Goal: Task Accomplishment & Management: Use online tool/utility

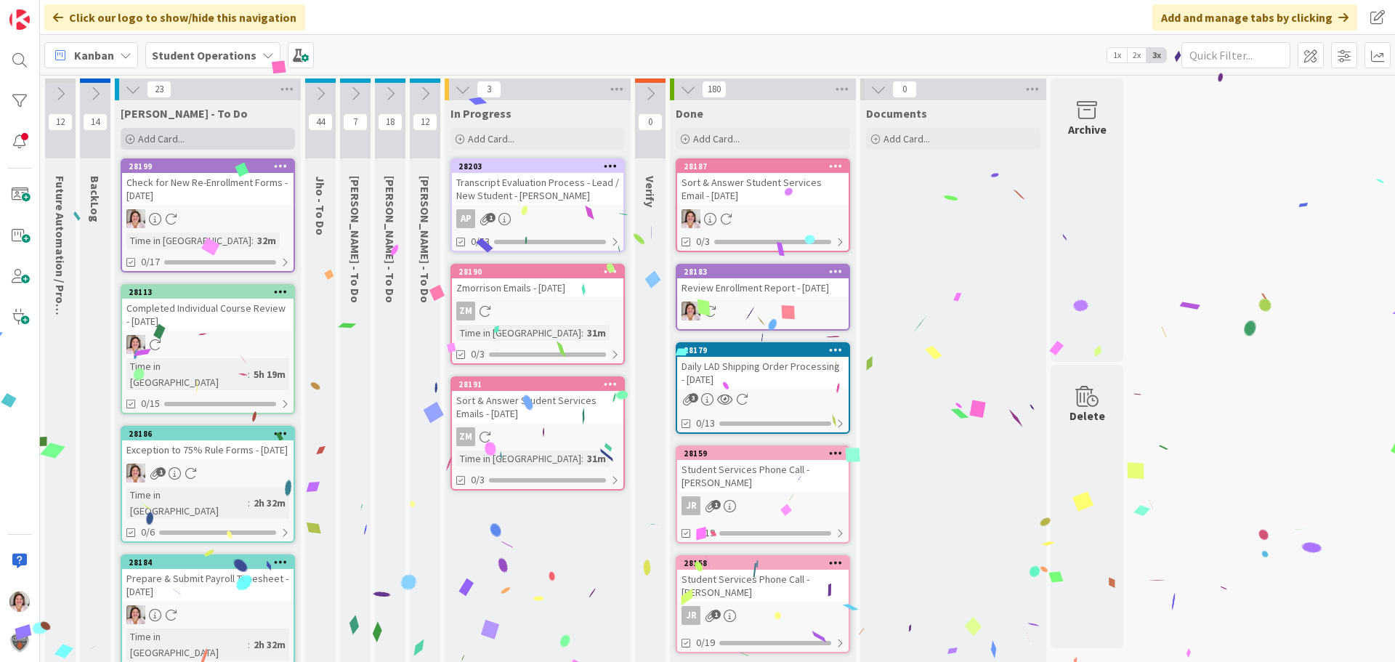
click at [201, 140] on div "Add Card..." at bounding box center [208, 139] width 174 height 22
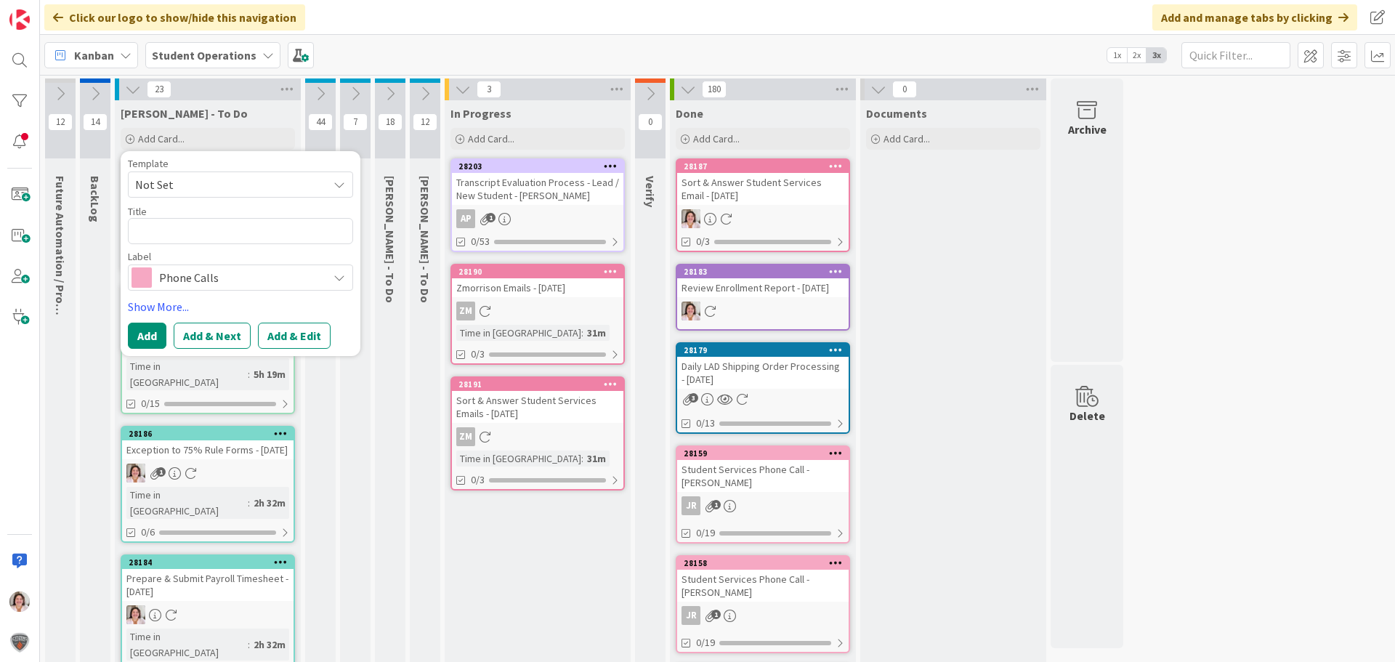
click at [160, 278] on span "Phone Calls" at bounding box center [239, 277] width 161 height 20
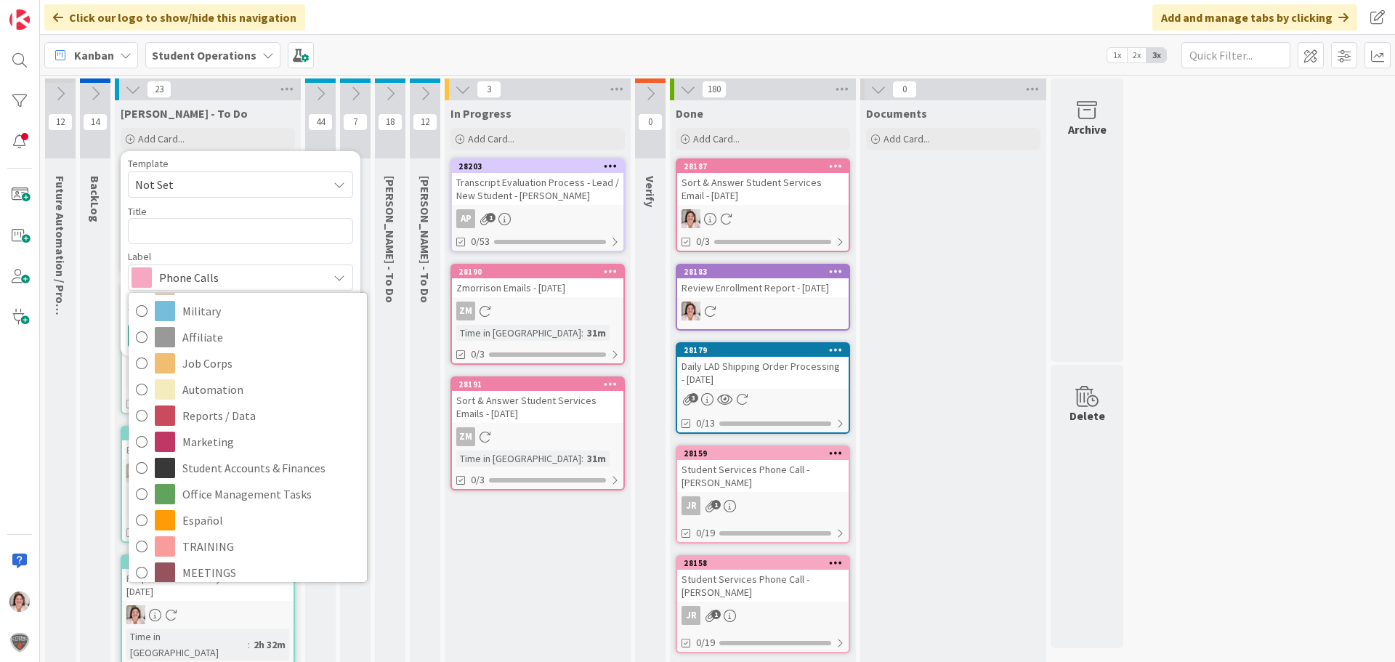
scroll to position [291, 0]
click at [203, 341] on span "Affiliate" at bounding box center [270, 335] width 177 height 22
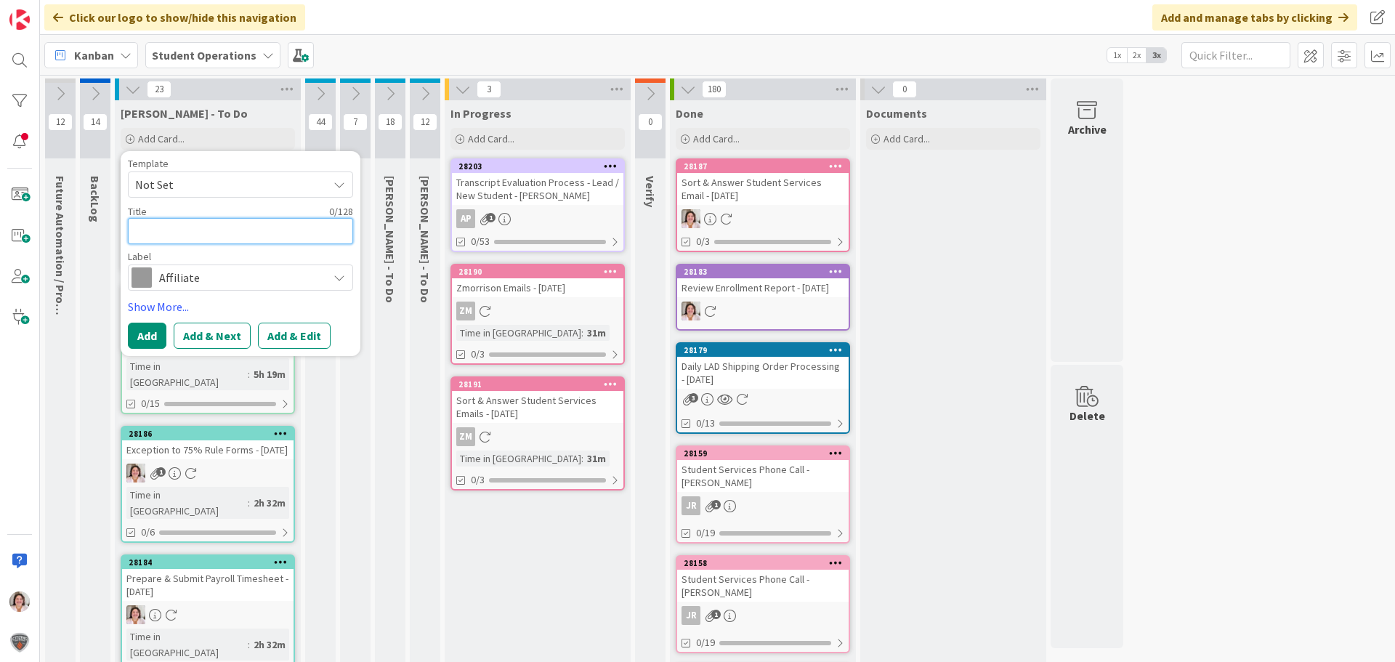
click at [202, 230] on textarea at bounding box center [240, 231] width 225 height 26
type textarea "x"
type textarea "A"
type textarea "x"
type textarea "Af"
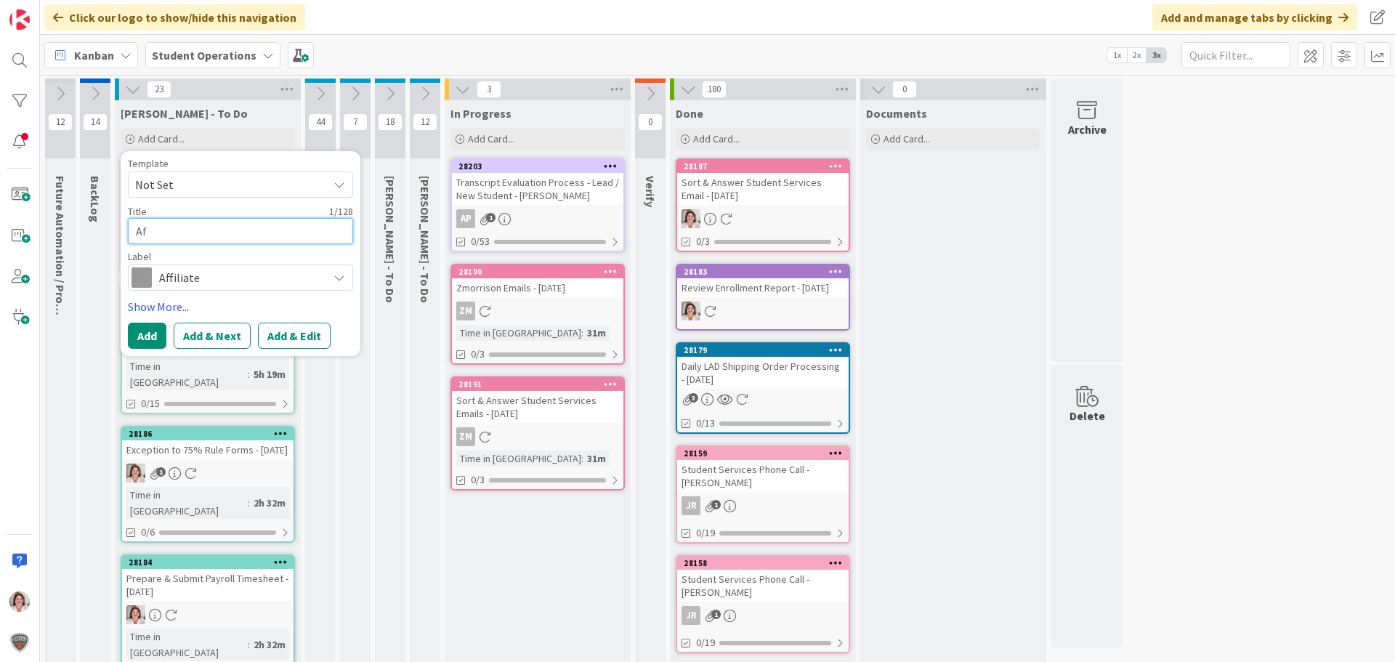
type textarea "x"
type textarea "Aff"
type textarea "x"
type textarea "Affi"
type textarea "x"
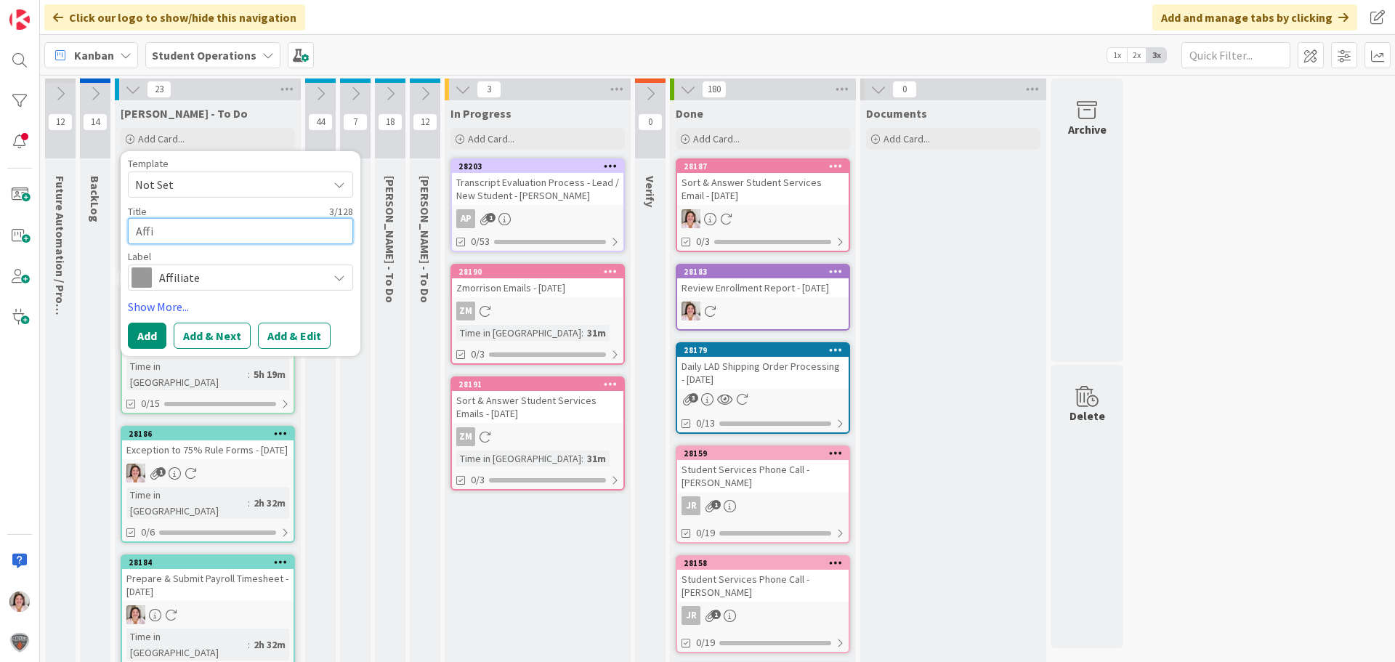
type textarea "Affil"
type textarea "x"
type textarea "Affili"
type textarea "x"
type textarea "Affilia"
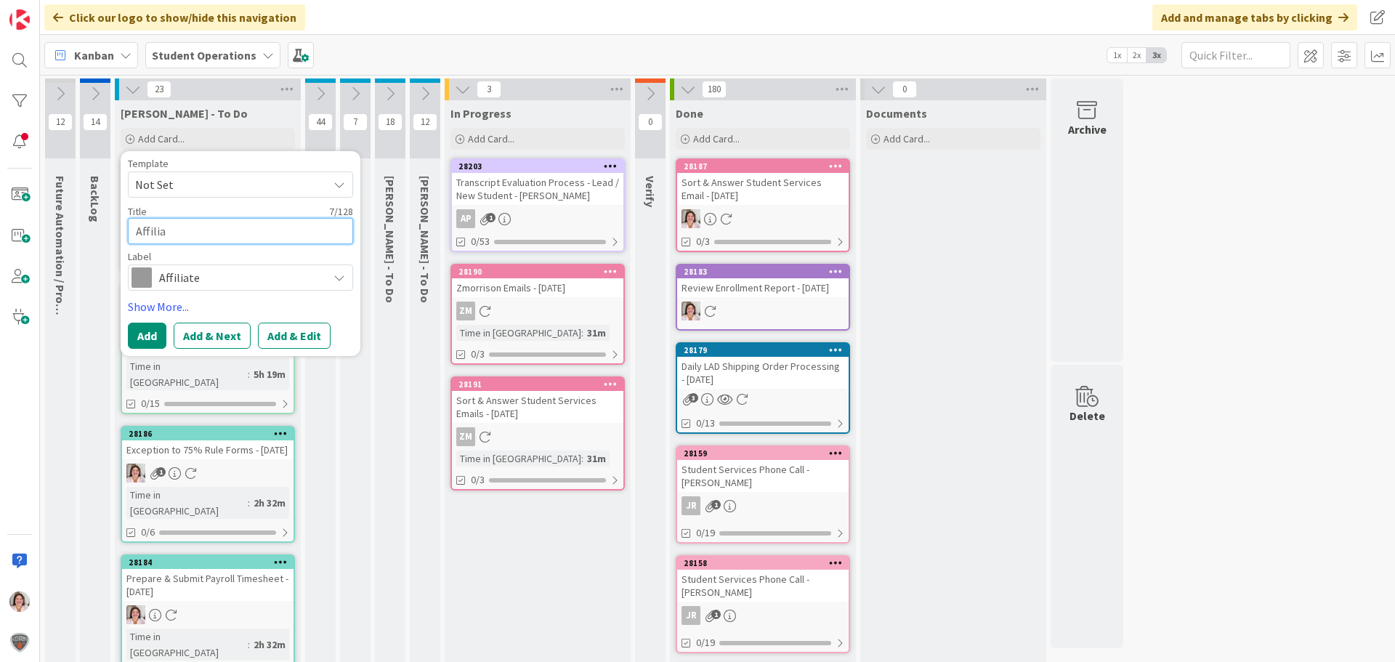
type textarea "x"
type textarea "Affiliat"
type textarea "x"
type textarea "Affiliate"
type textarea "x"
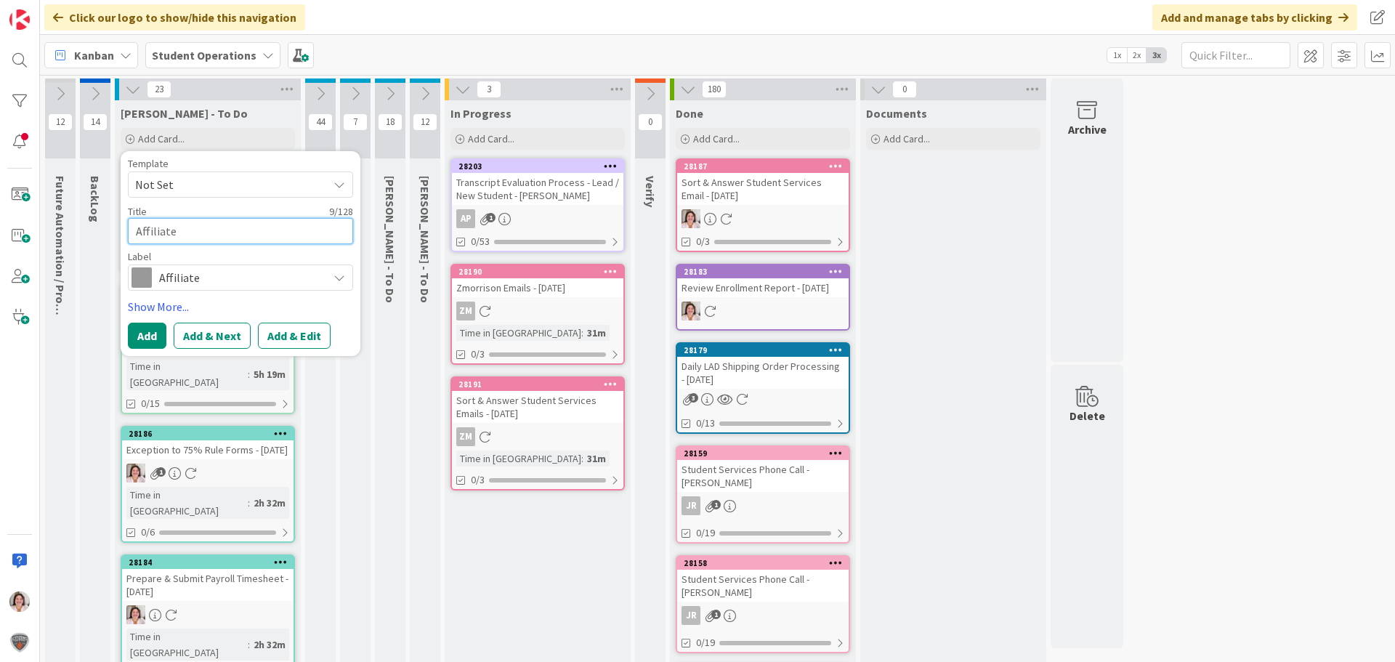
type textarea "Affiliate"
type textarea "x"
type textarea "Affiliate S"
type textarea "x"
type textarea "Affiliate Se"
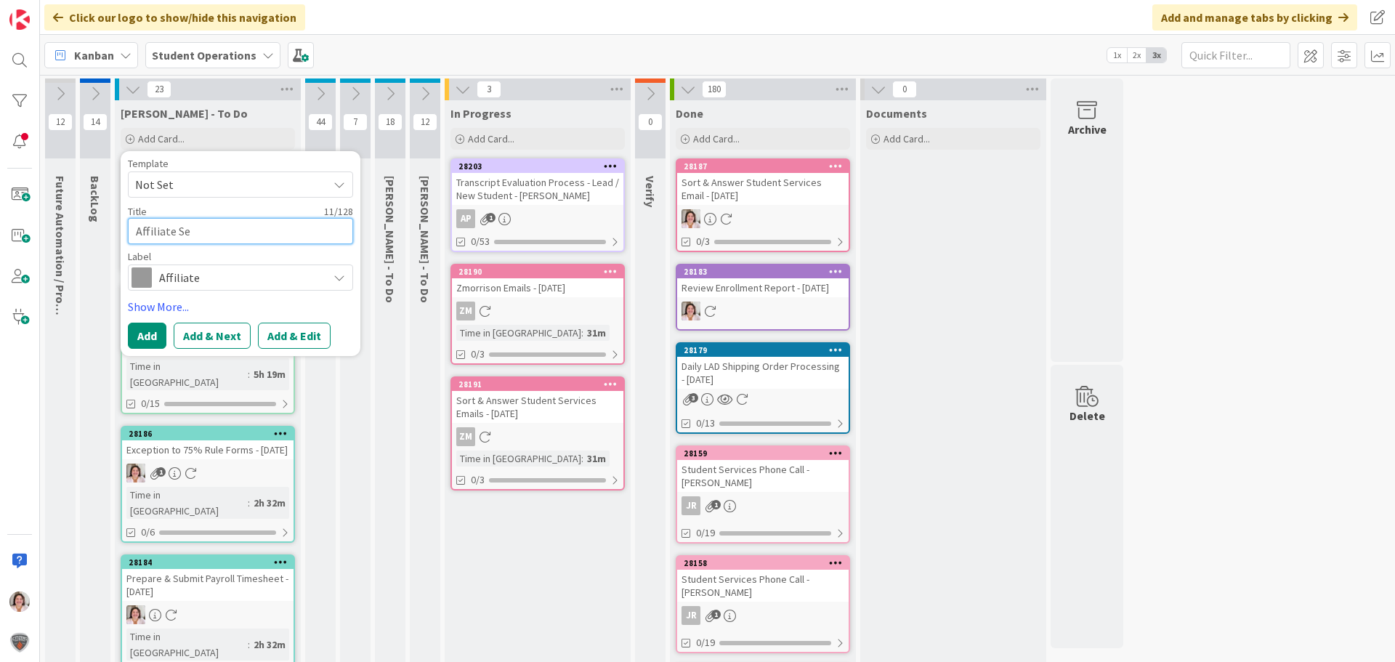
type textarea "x"
type textarea "Affiliate Set"
type textarea "x"
type textarea "Affiliate Set-"
type textarea "x"
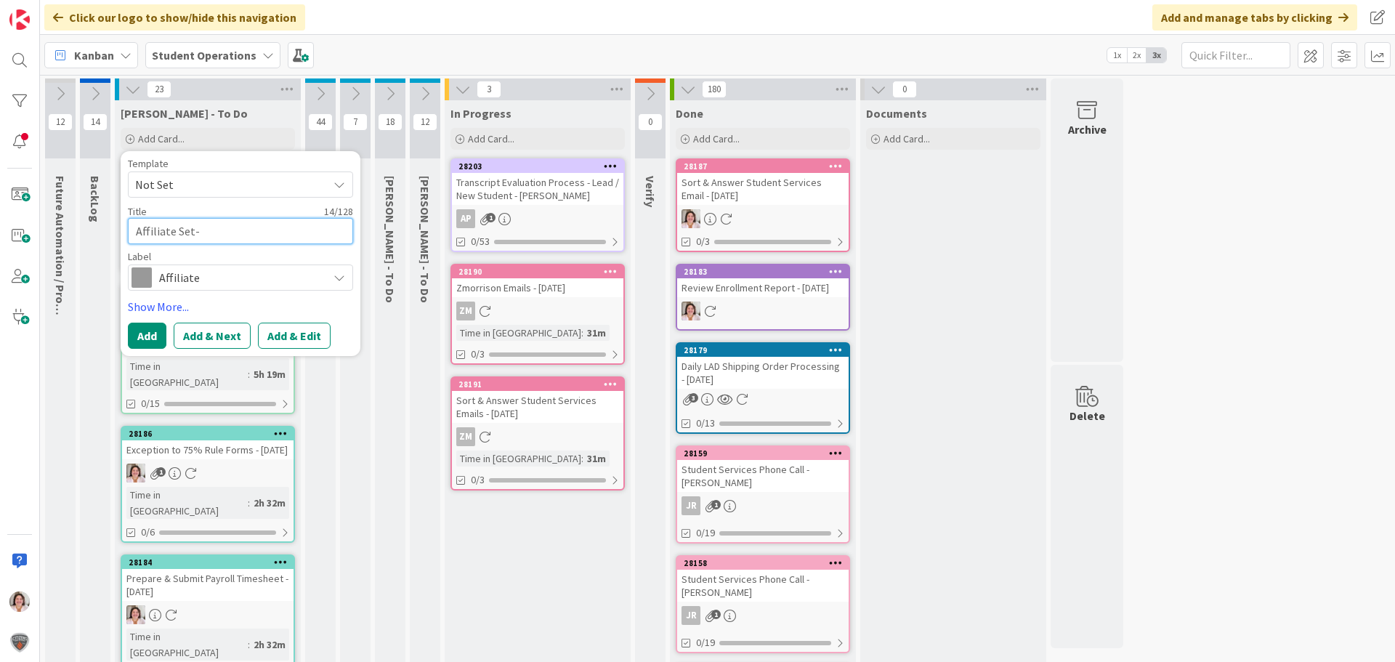
type textarea "Affiliate Set-u"
type textarea "x"
type textarea "Affiliate Set-up"
click at [159, 331] on button "Add" at bounding box center [147, 336] width 39 height 26
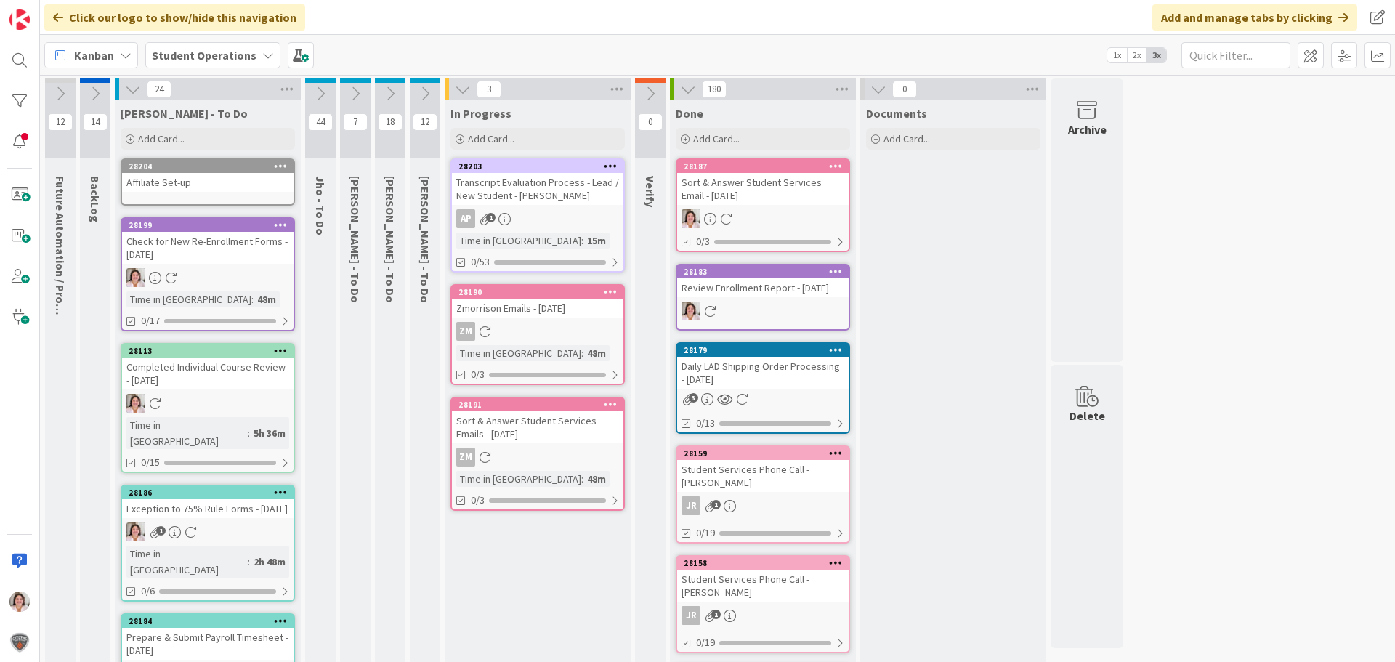
click at [275, 167] on icon at bounding box center [281, 166] width 14 height 10
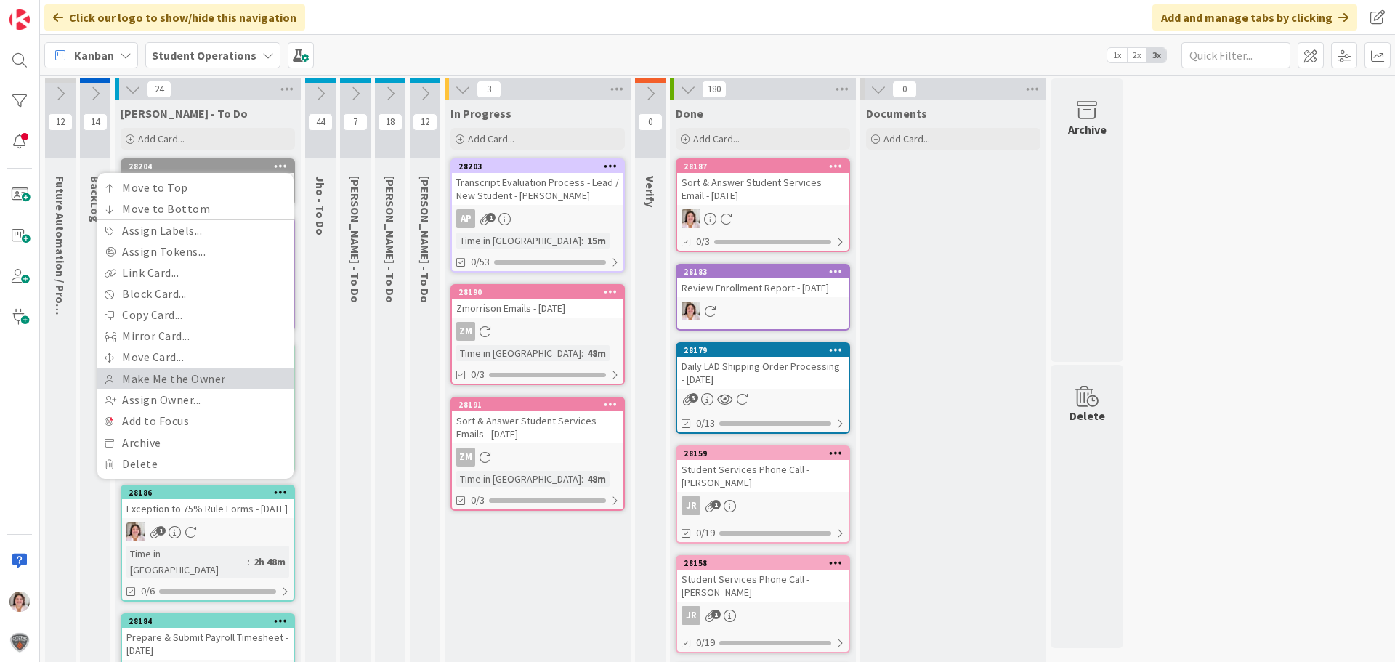
click at [193, 380] on link "Make Me the Owner" at bounding box center [195, 378] width 196 height 21
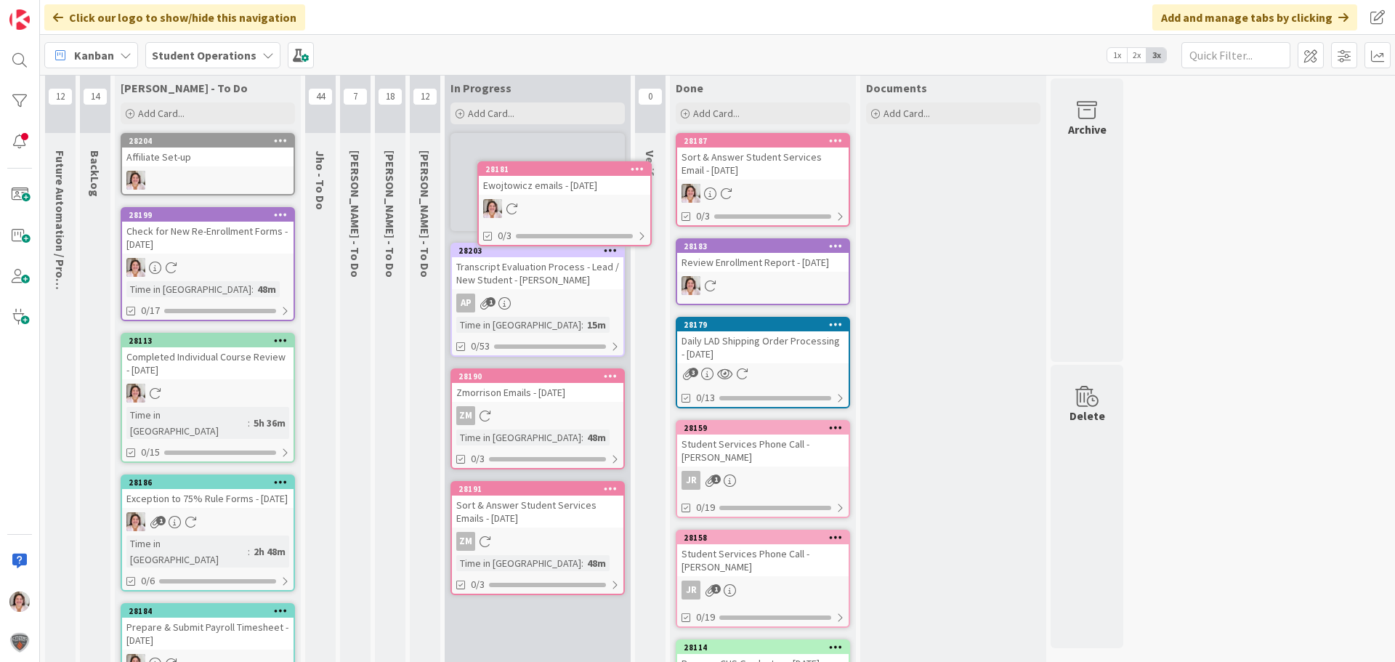
scroll to position [0, 0]
